Goal: Information Seeking & Learning: Find specific fact

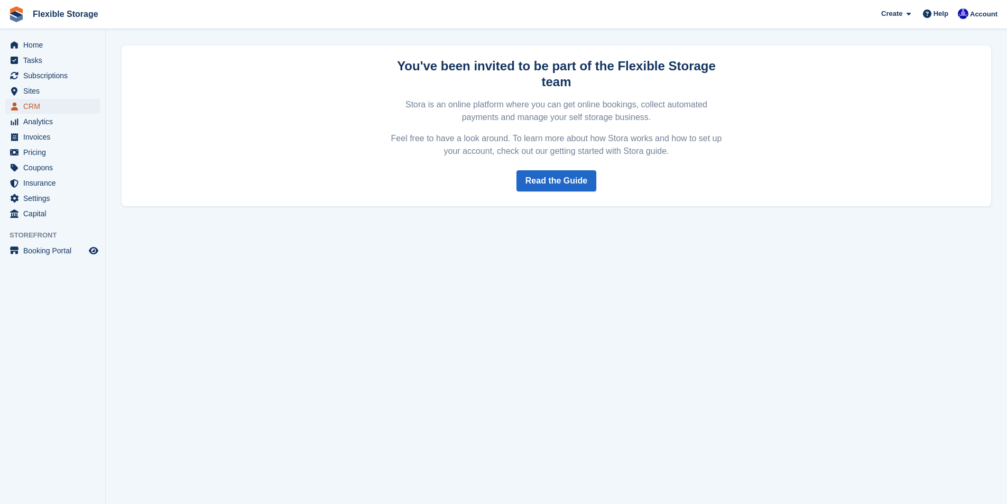
click at [34, 105] on span "CRM" at bounding box center [54, 106] width 63 height 15
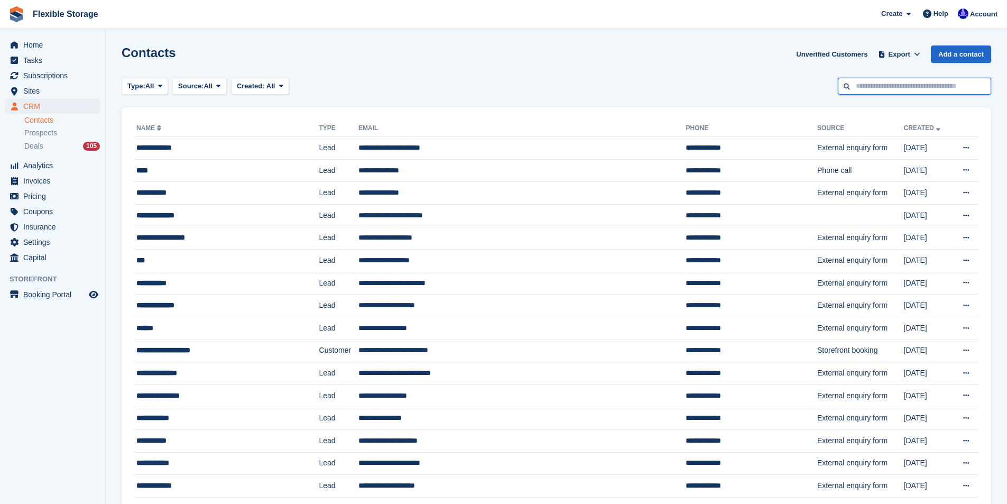
click at [891, 83] on input "text" at bounding box center [914, 86] width 153 height 17
type input "*****"
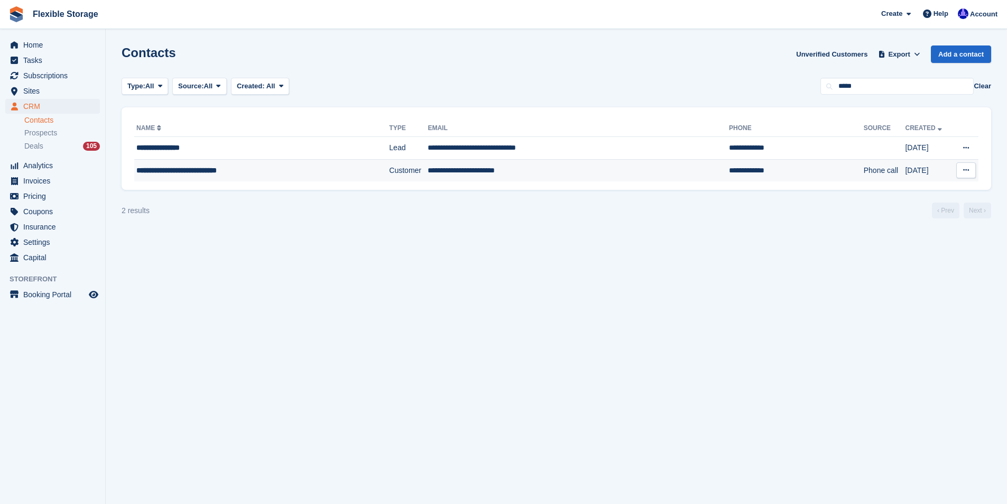
click at [191, 171] on span "**********" at bounding box center [176, 170] width 80 height 7
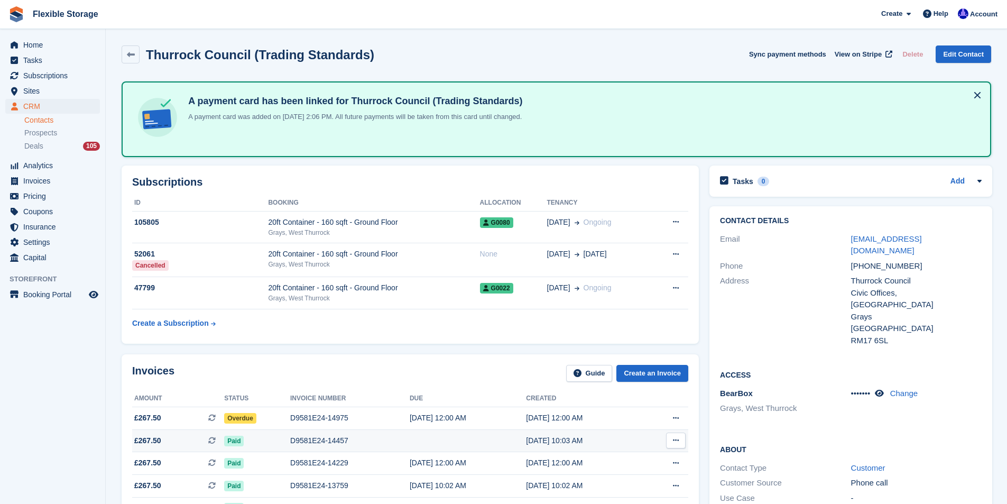
drag, startPoint x: 585, startPoint y: 440, endPoint x: 520, endPoint y: 439, distance: 65.6
click at [520, 439] on tr "£267.50 This is a recurring subscription invoice. Paid D9581E24-14457 [DATE] 10…" at bounding box center [410, 440] width 556 height 23
copy div "[DATE] 10:03 AM"
drag, startPoint x: 592, startPoint y: 416, endPoint x: 495, endPoint y: 408, distance: 97.1
click at [495, 408] on tr "£267.50 This is a recurring subscription invoice. Overdue D9581E24-14975 [DATE]…" at bounding box center [410, 418] width 556 height 23
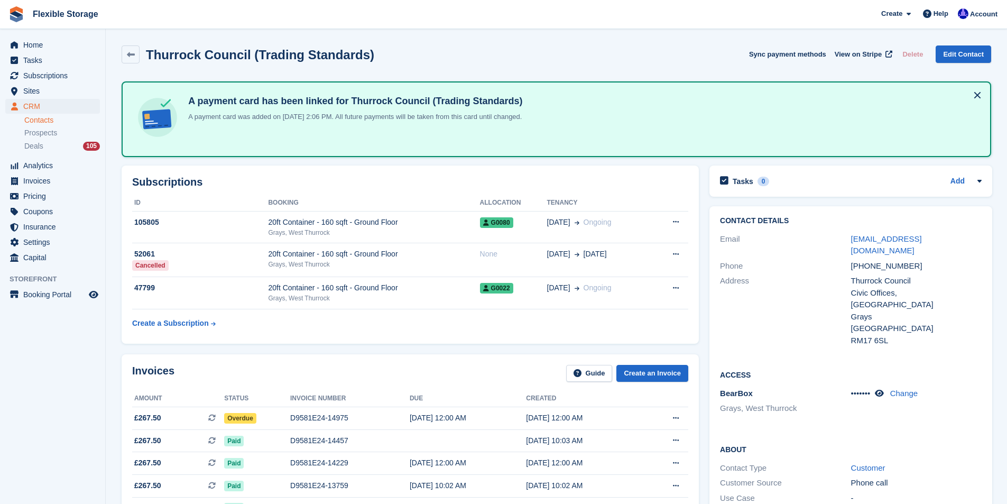
copy tr "[DATE] 12:00 AM"
drag, startPoint x: 349, startPoint y: 439, endPoint x: 280, endPoint y: 436, distance: 68.8
click at [280, 436] on tr "£267.50 This is a recurring subscription invoice. Paid D9581E24-14457 [DATE] 10…" at bounding box center [410, 440] width 556 height 23
copy tr "D9581E24-14457"
drag, startPoint x: 351, startPoint y: 418, endPoint x: 278, endPoint y: 416, distance: 72.5
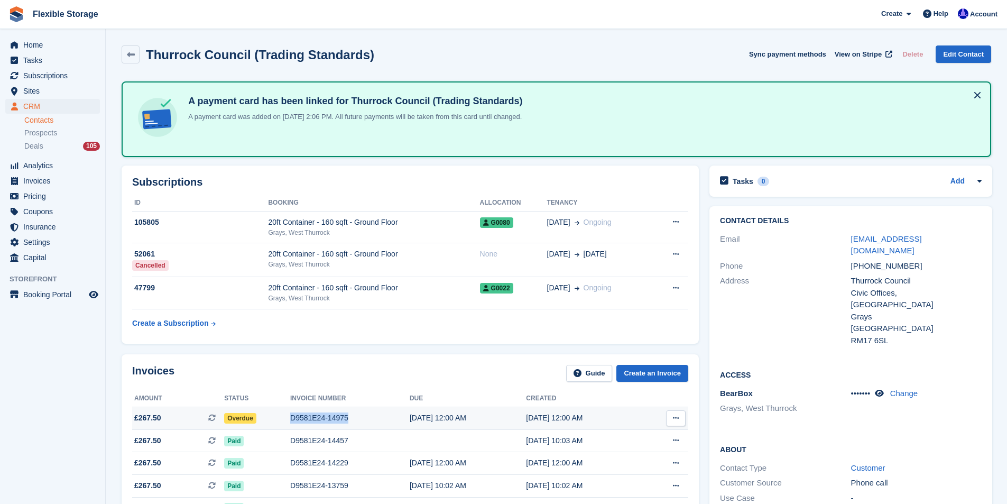
click at [278, 416] on tr "£267.50 This is a recurring subscription invoice. Overdue D9581E24-14975 [DATE]…" at bounding box center [410, 418] width 556 height 23
copy tr "D9581E24-14975"
